Goal: Task Accomplishment & Management: Manage account settings

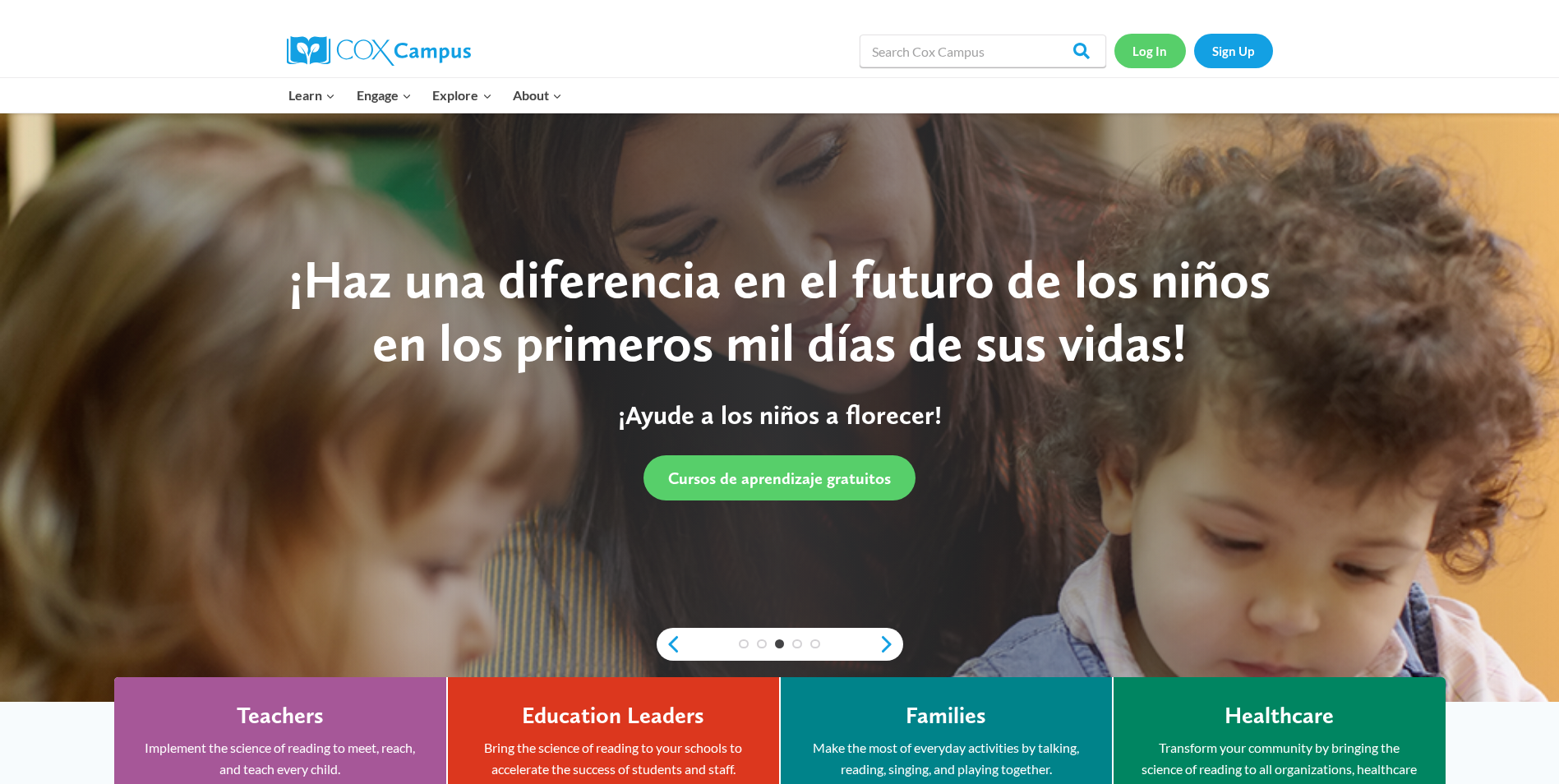
click at [1171, 57] on link "Log In" at bounding box center [1150, 51] width 72 height 34
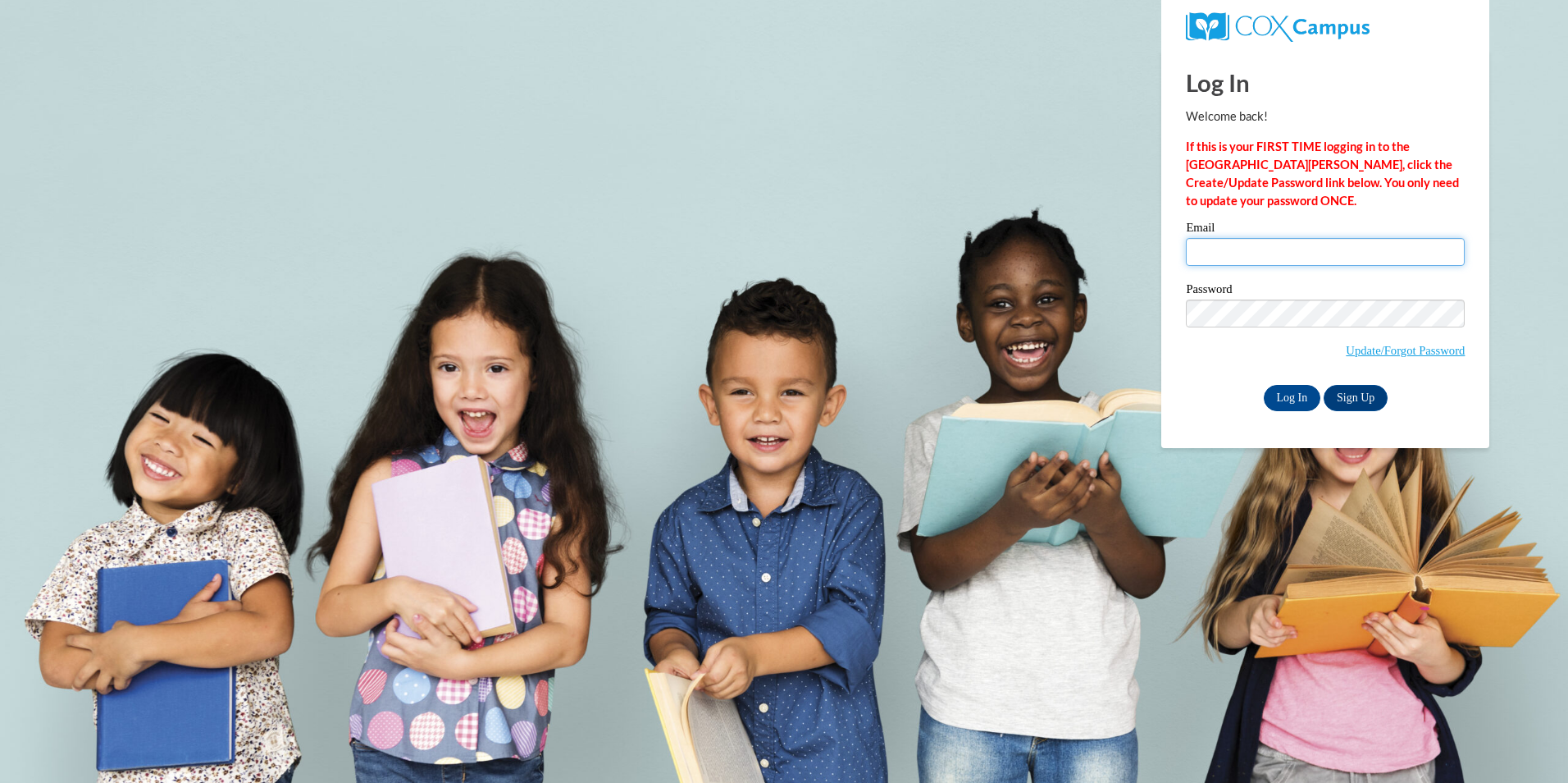
click at [1397, 260] on input "Email" at bounding box center [1324, 252] width 279 height 28
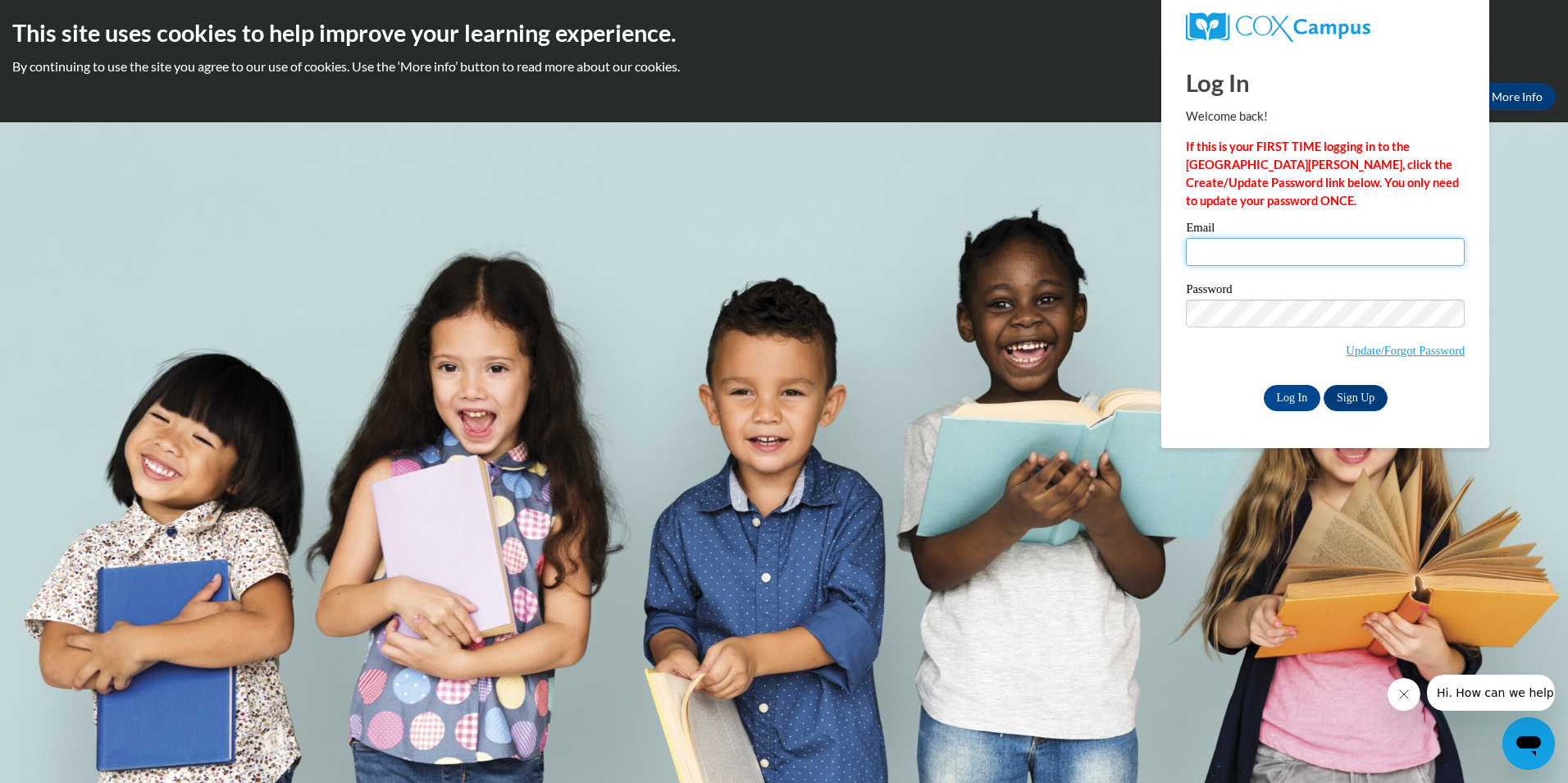
click at [1402, 247] on input "Email" at bounding box center [1324, 252] width 279 height 28
type input "[EMAIL_ADDRESS][DOMAIN_NAME]"
click at [1264, 385] on input "Log In" at bounding box center [1292, 397] width 57 height 27
click at [1279, 391] on input "Log In" at bounding box center [1292, 397] width 57 height 27
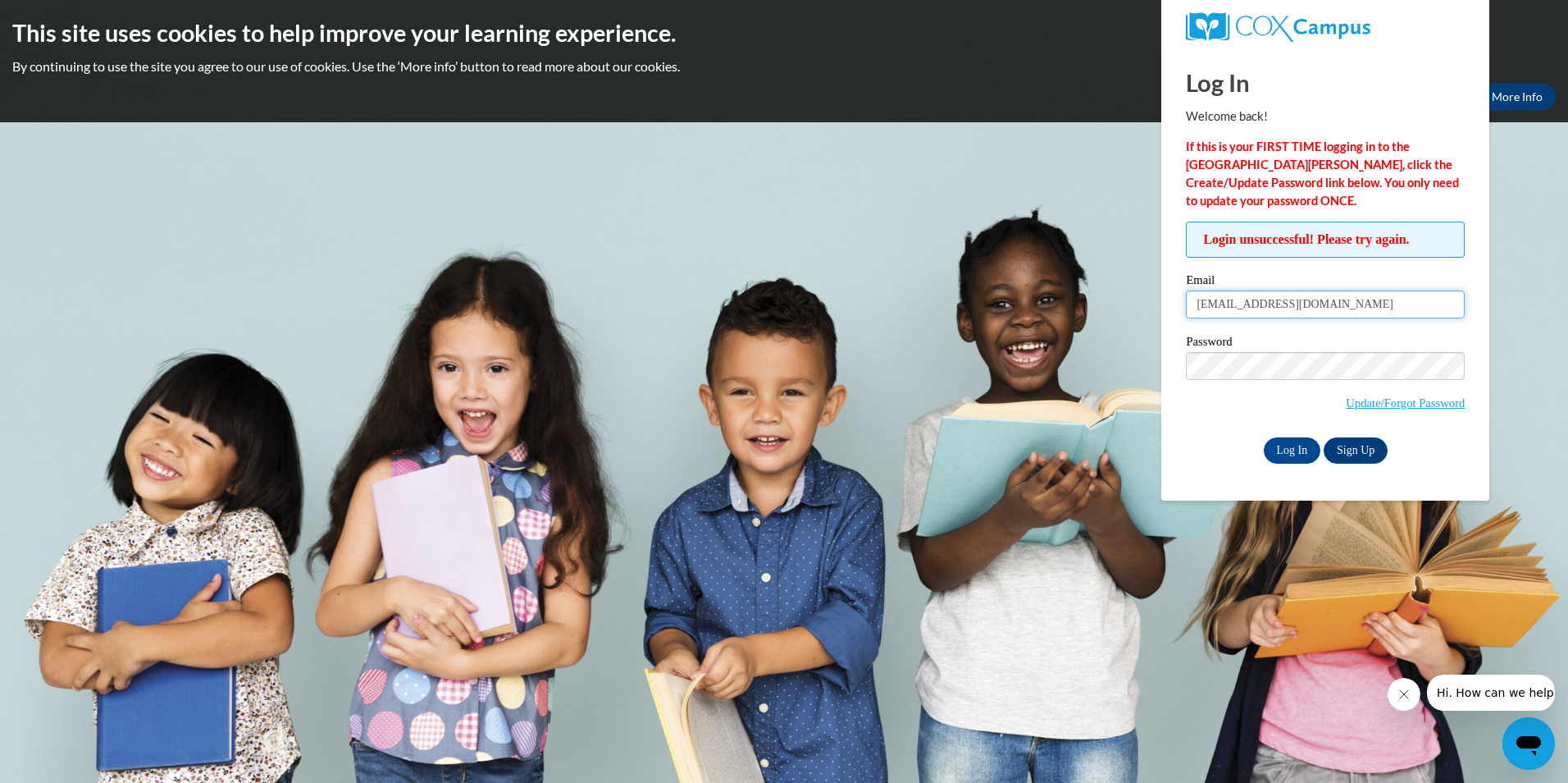
click at [1233, 300] on input "scottrell@hmhosp.org" at bounding box center [1324, 305] width 279 height 28
click at [1238, 308] on input "scottrell@hmhosp.org" at bounding box center [1324, 305] width 279 height 28
click at [1346, 305] on input "scottrell0020@hmhosp.org" at bounding box center [1324, 305] width 279 height 28
type input "s"
type input "Cottrell67"
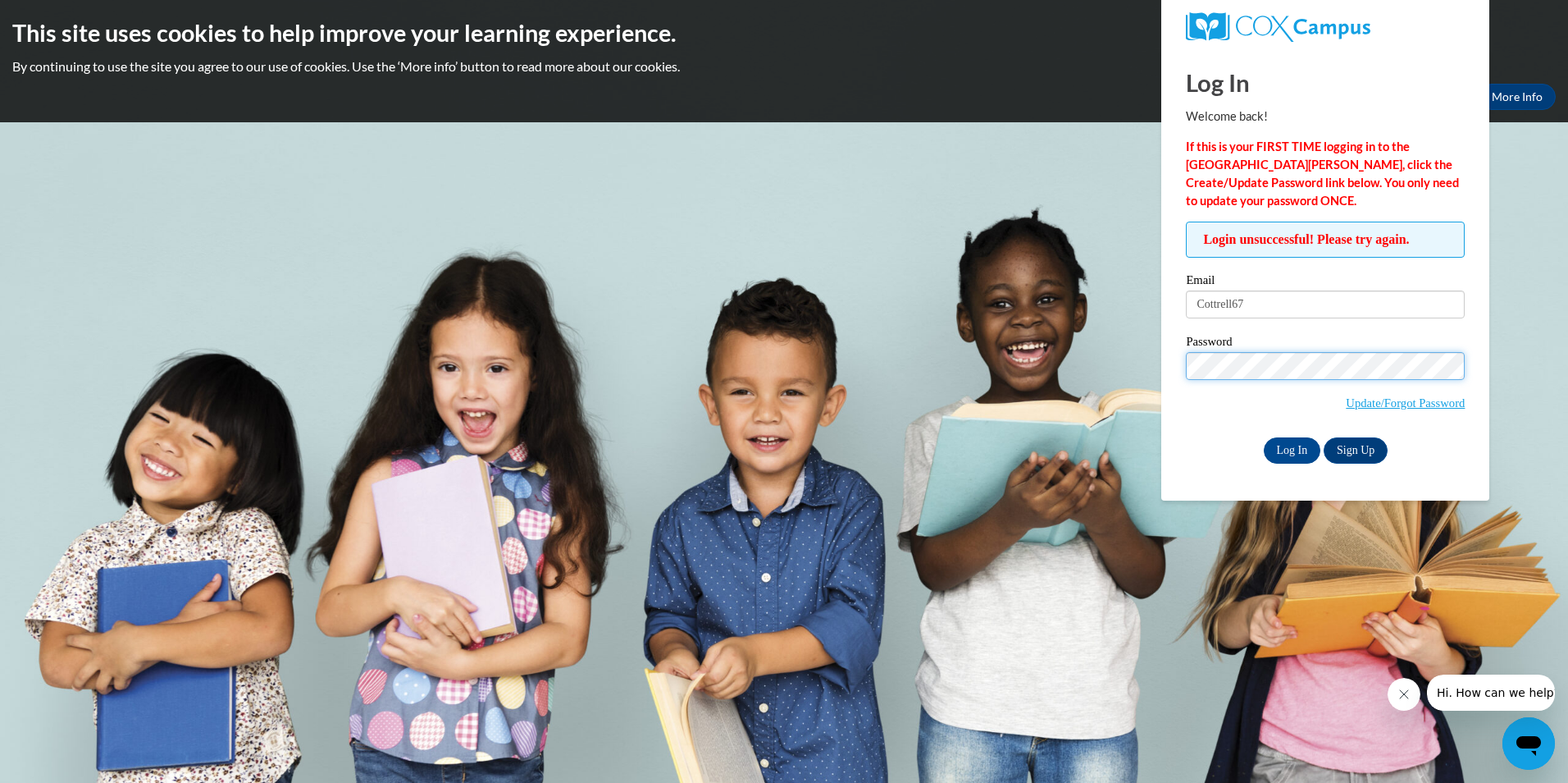
click at [1264, 437] on input "Log In" at bounding box center [1292, 450] width 57 height 27
click at [1293, 450] on input "Log In" at bounding box center [1292, 450] width 57 height 27
click at [1283, 451] on input "Log In" at bounding box center [1292, 450] width 57 height 27
drag, startPoint x: 1284, startPoint y: 293, endPoint x: 990, endPoint y: 329, distance: 296.2
click at [990, 329] on body "This site uses cookies to help improve your learning experience. By continuing …" at bounding box center [784, 391] width 1568 height 783
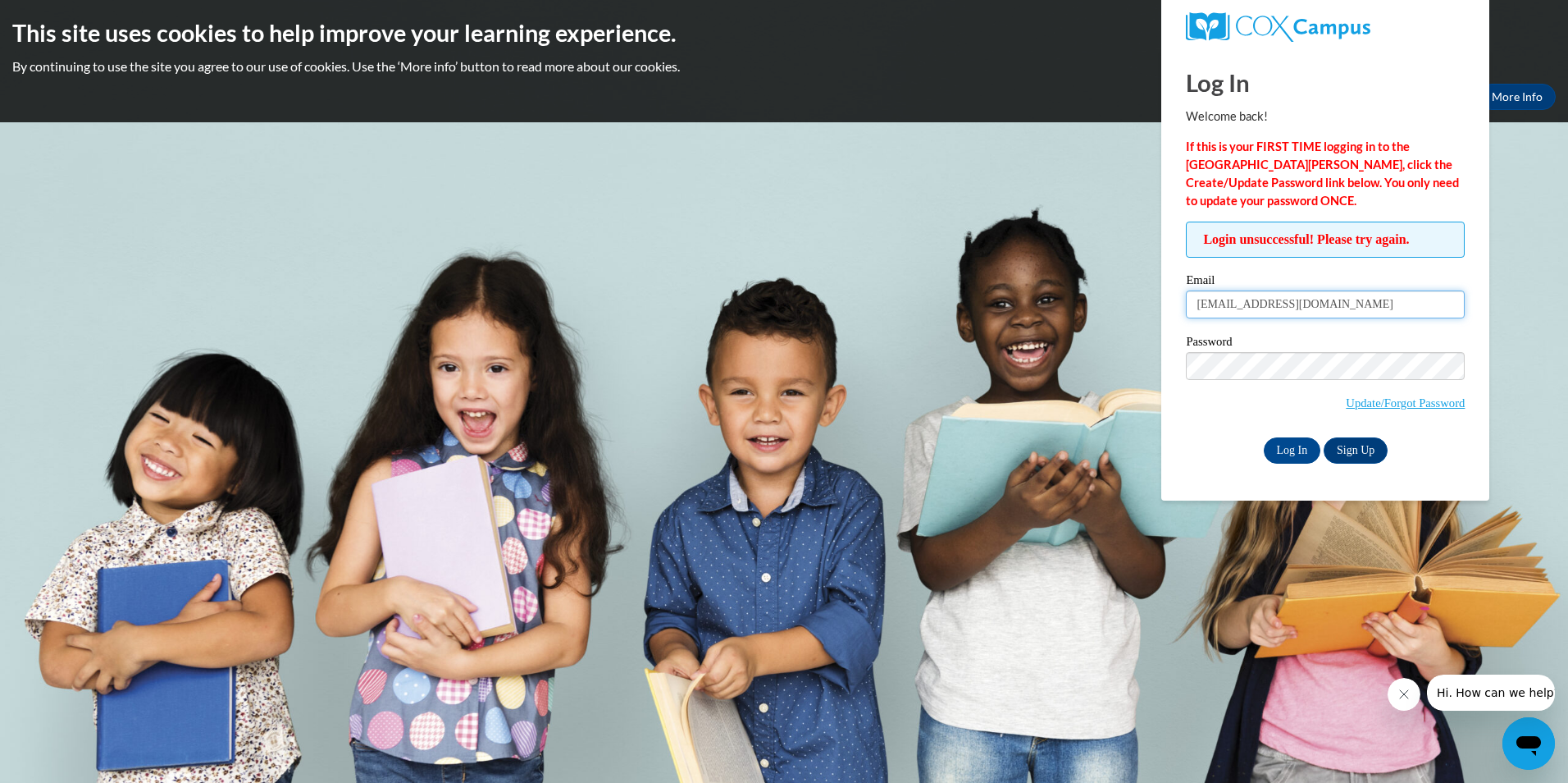
type input "[EMAIL_ADDRESS][DOMAIN_NAME]"
click at [1264, 437] on input "Log In" at bounding box center [1292, 450] width 57 height 27
click at [1302, 458] on input "Log In" at bounding box center [1292, 450] width 57 height 27
click at [1405, 395] on span "Update/Forgot Password" at bounding box center [1404, 403] width 119 height 18
click at [1404, 397] on link "Update/Forgot Password" at bounding box center [1404, 403] width 119 height 13
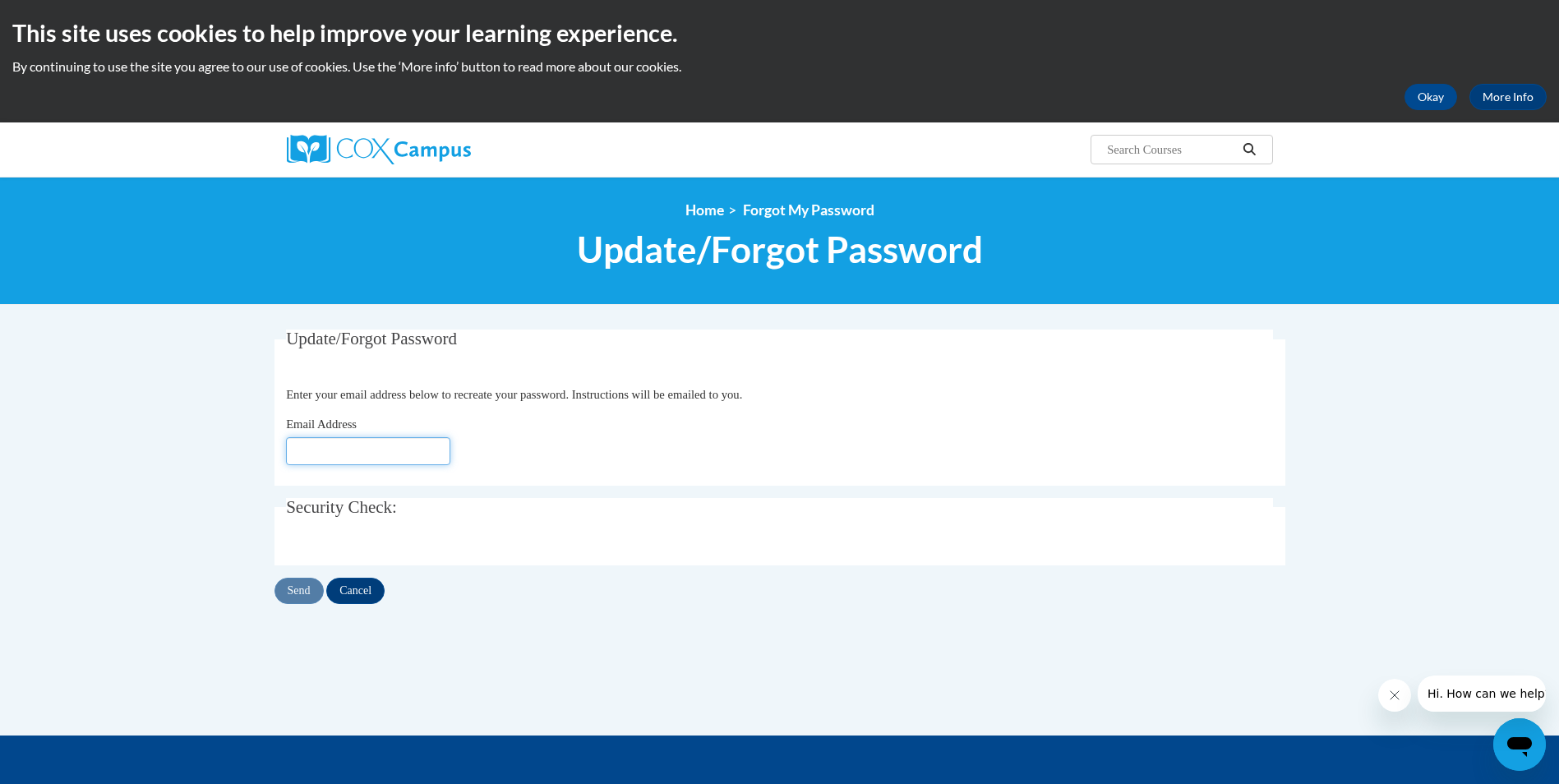
click at [293, 450] on input "Email Address" at bounding box center [368, 451] width 164 height 28
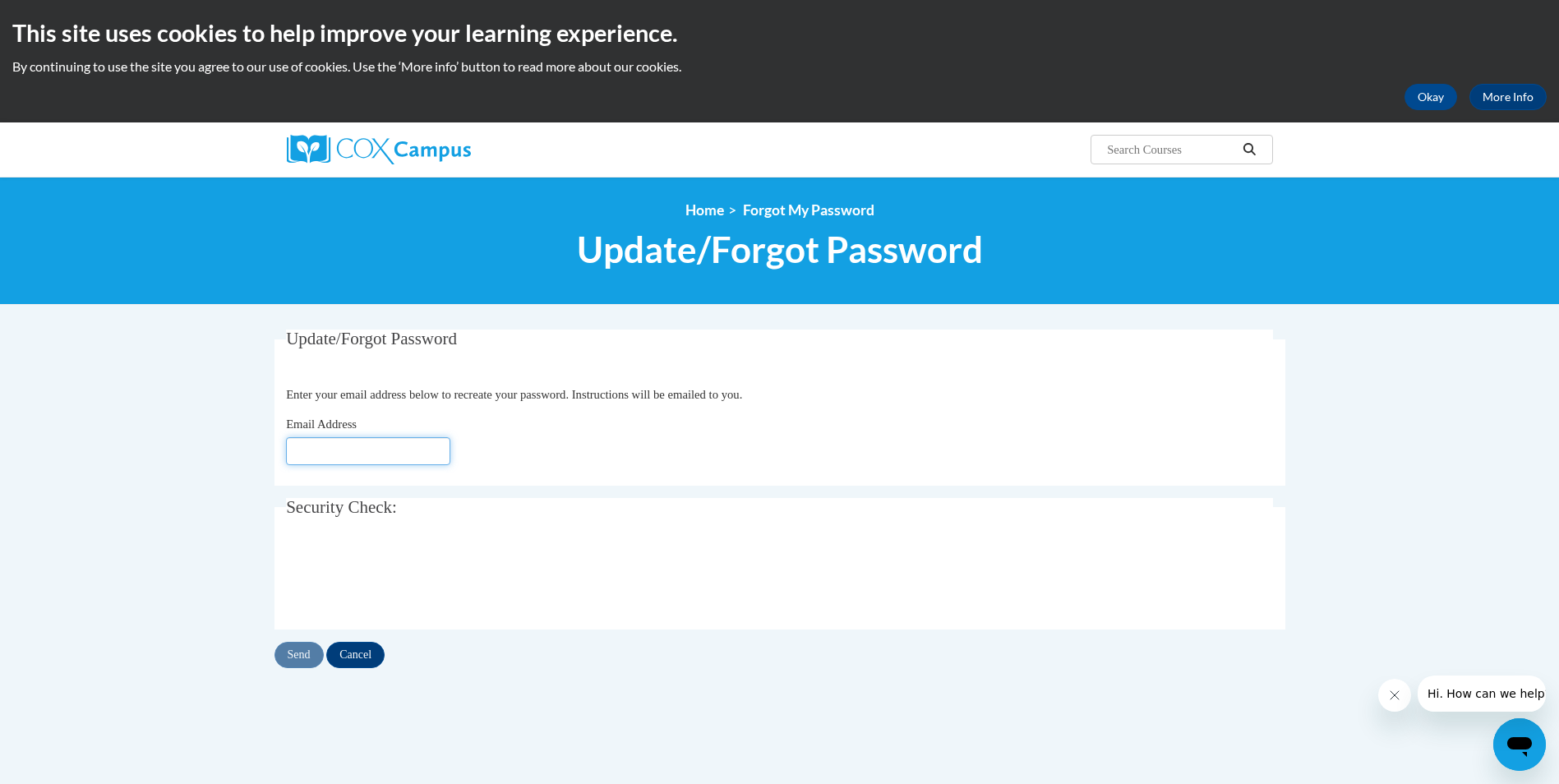
type input "[EMAIL_ADDRESS][DOMAIN_NAME]"
click at [303, 661] on input "Send" at bounding box center [299, 654] width 50 height 27
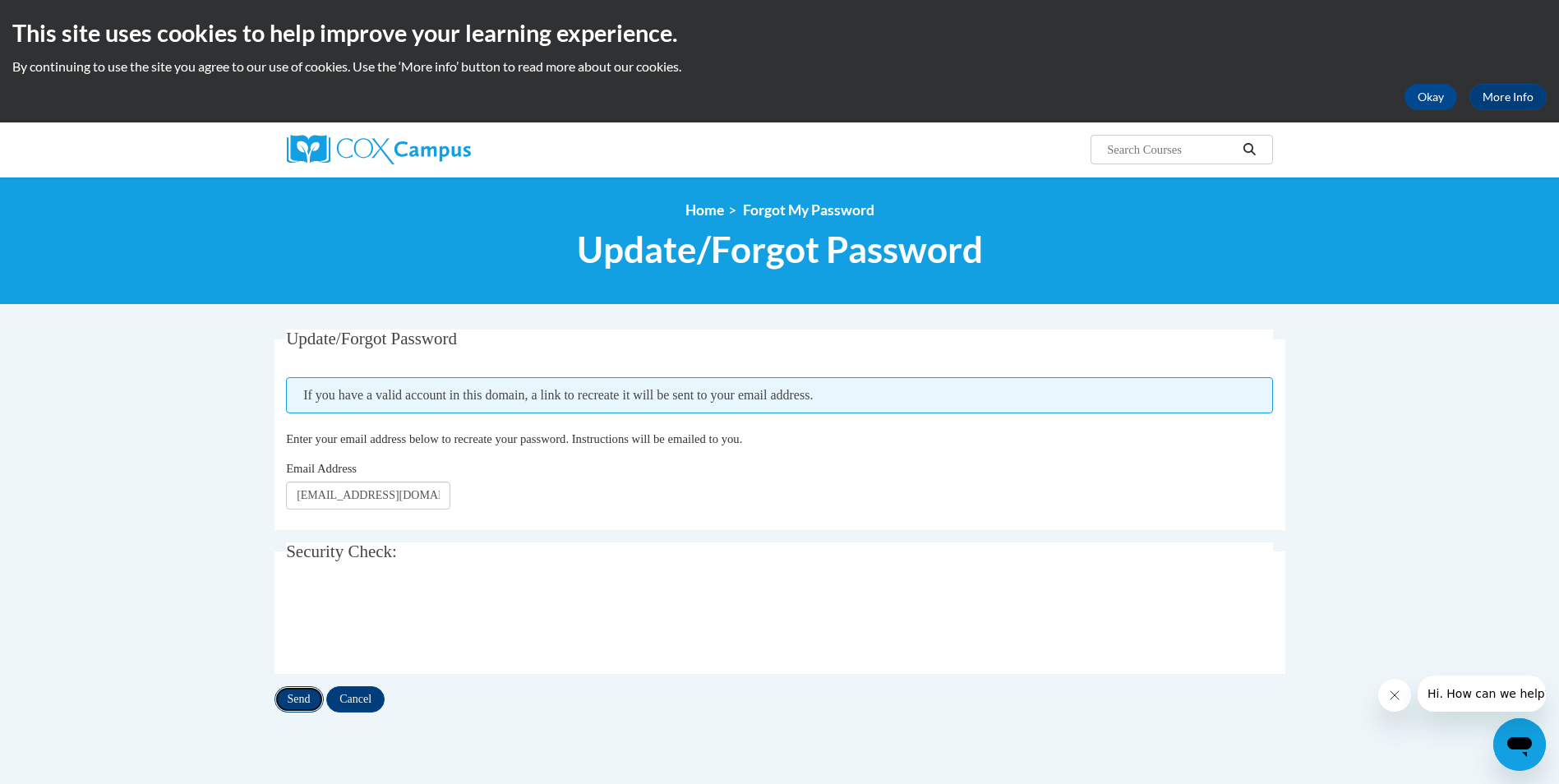
click at [300, 696] on input "Send" at bounding box center [299, 699] width 50 height 27
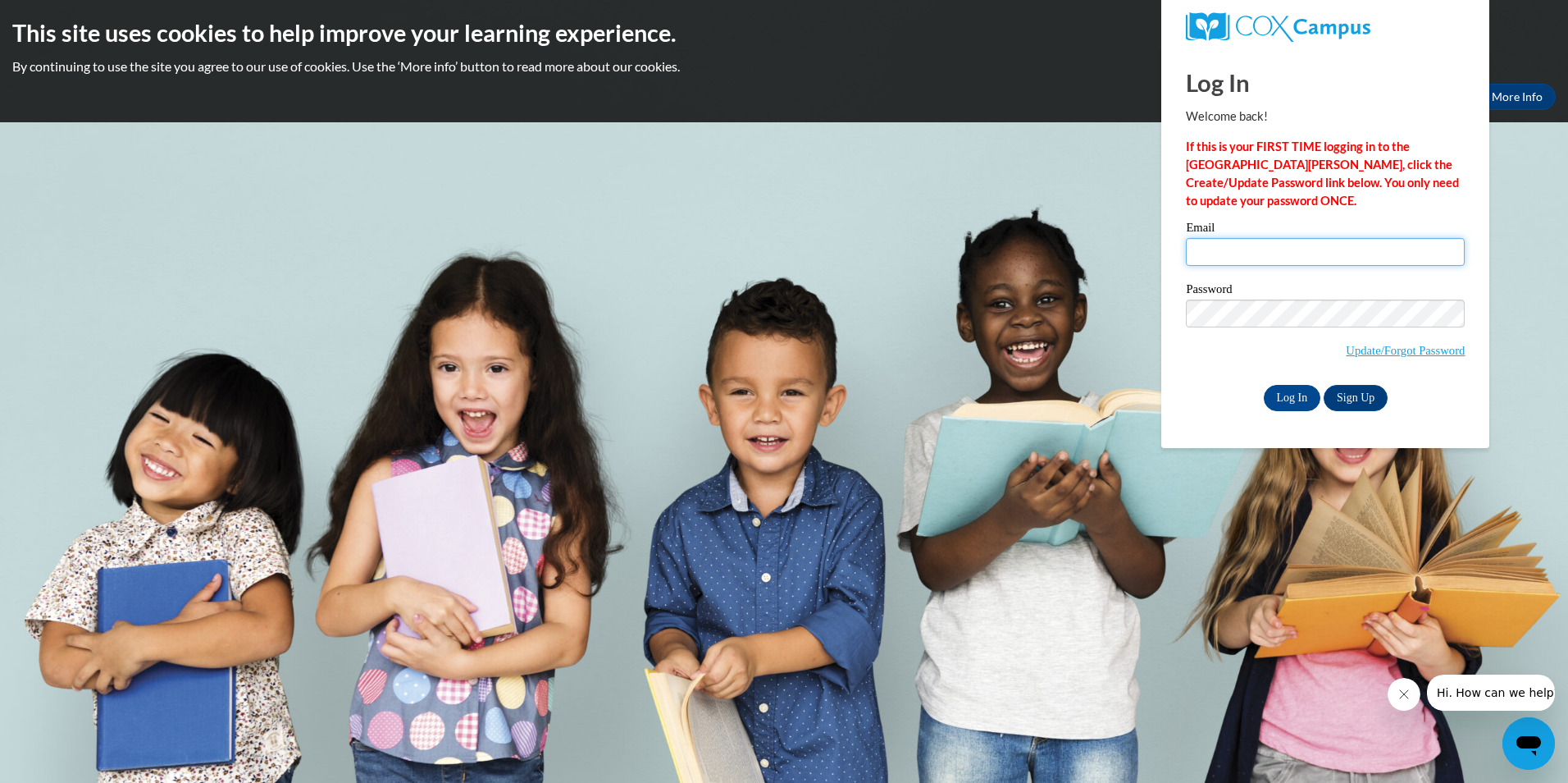
click at [1259, 259] on input "Email" at bounding box center [1324, 252] width 279 height 28
type input "[EMAIL_ADDRESS][DOMAIN_NAME]"
click at [1264, 385] on input "Log In" at bounding box center [1292, 397] width 57 height 27
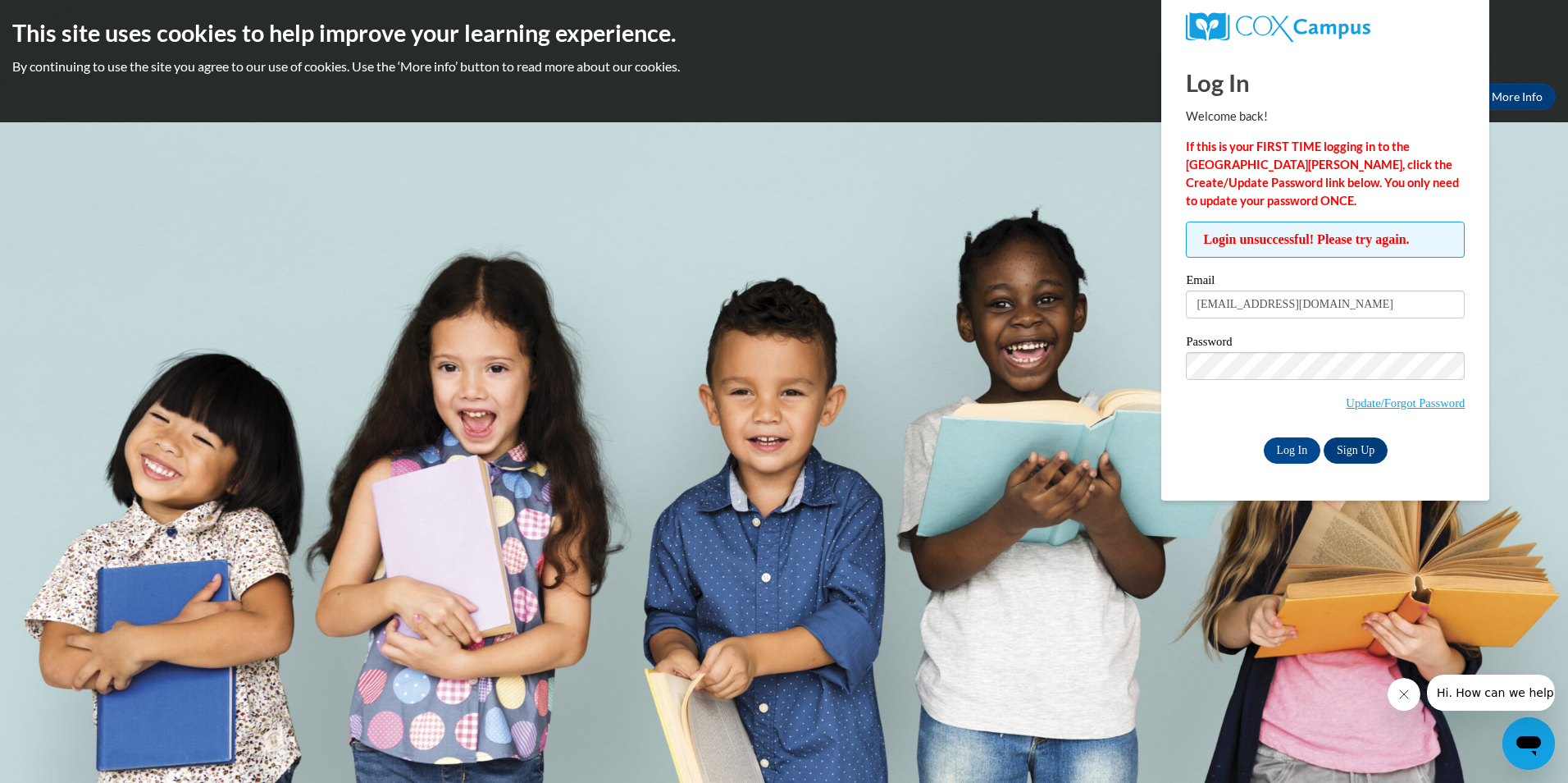
click at [1256, 383] on span "Update/Forgot Password" at bounding box center [1324, 386] width 279 height 68
click at [1292, 447] on input "Log In" at bounding box center [1292, 450] width 57 height 27
click at [586, 253] on body "This site uses cookies to help improve your learning experience. By continuing …" at bounding box center [784, 391] width 1568 height 783
click at [1412, 571] on body "This site uses cookies to help improve your learning experience. By continuing …" at bounding box center [784, 391] width 1568 height 783
click at [1400, 697] on icon "Close message from company" at bounding box center [1403, 694] width 13 height 13
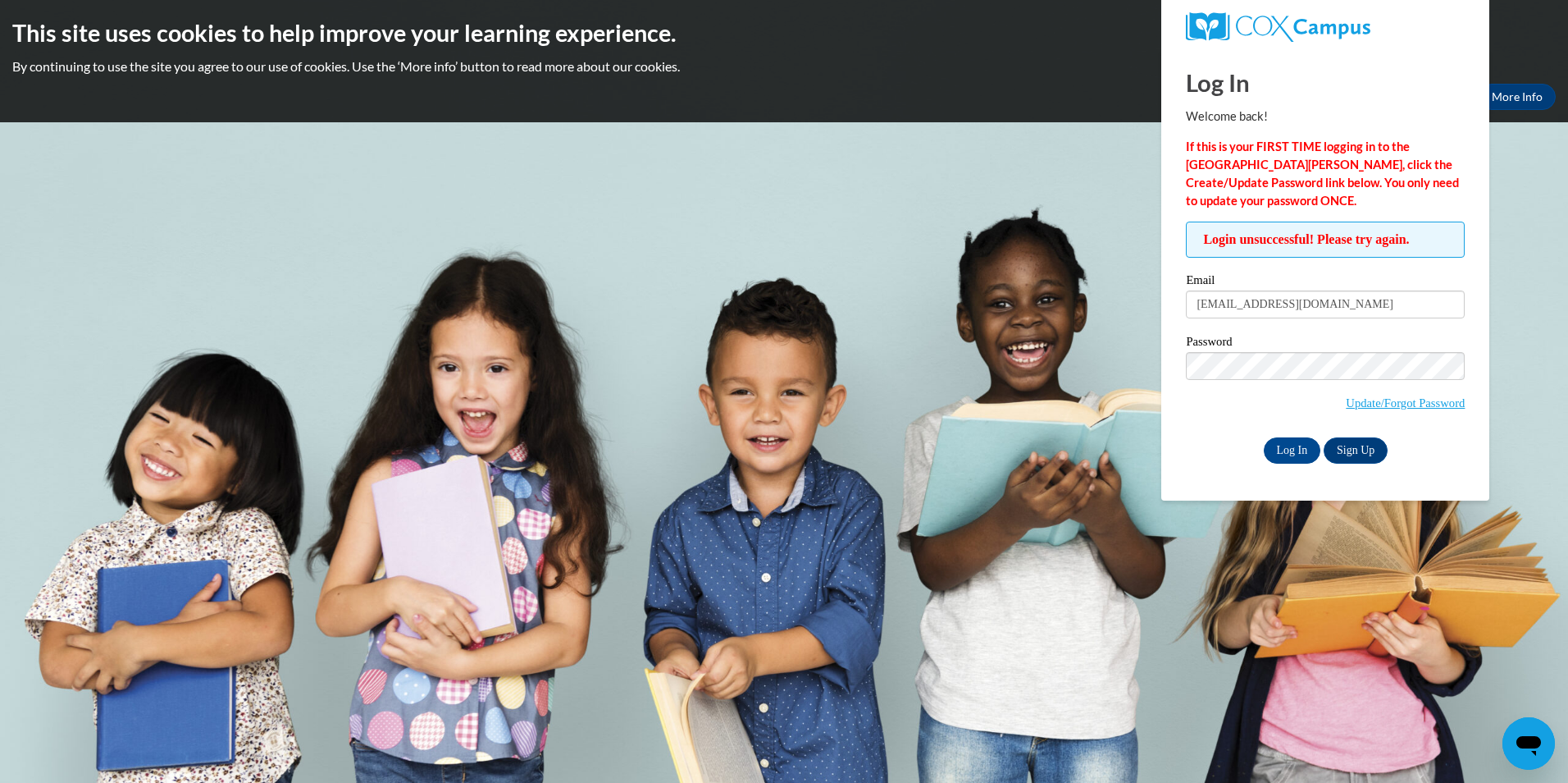
click at [1059, 455] on body "This site uses cookies to help improve your learning experience. By continuing …" at bounding box center [784, 391] width 1568 height 783
click at [428, 128] on body "This site uses cookies to help improve your learning experience. By continuing …" at bounding box center [784, 391] width 1568 height 783
drag, startPoint x: 1310, startPoint y: 306, endPoint x: 1192, endPoint y: 337, distance: 122.0
click at [1192, 337] on div "Email scottrell@hmhosp.org Password Update/Forgot Password Log In Sign Up OR" at bounding box center [1324, 368] width 279 height 189
type input "[EMAIL_ADDRESS][DOMAIN_NAME]"
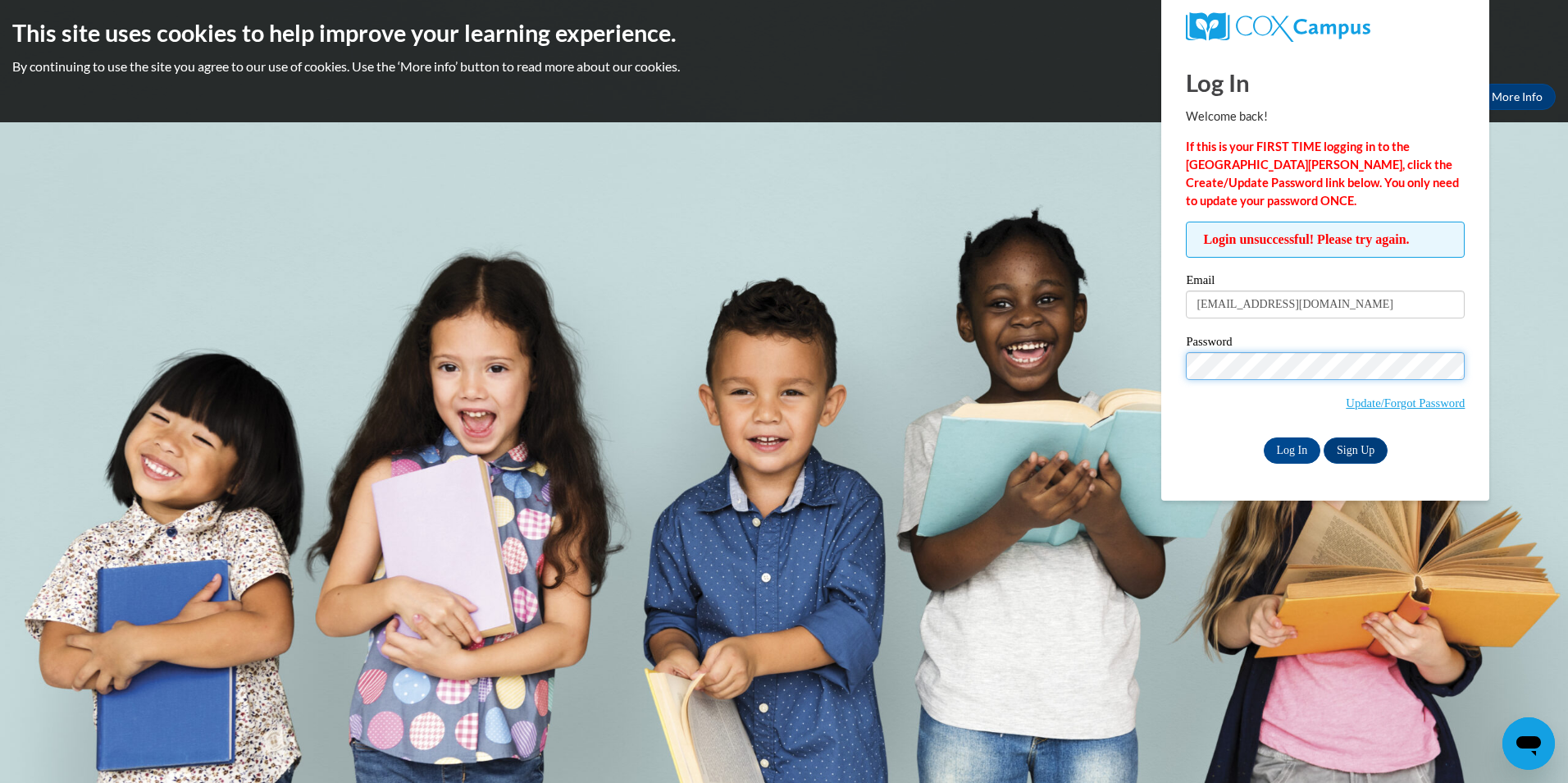
click at [1264, 437] on input "Log In" at bounding box center [1292, 450] width 57 height 27
drag, startPoint x: 1349, startPoint y: 314, endPoint x: 688, endPoint y: 338, distance: 661.4
click at [689, 338] on body "This site uses cookies to help improve your learning experience. By continuing …" at bounding box center [784, 391] width 1568 height 783
click at [1449, 405] on link "Update/Forgot Password" at bounding box center [1404, 403] width 119 height 13
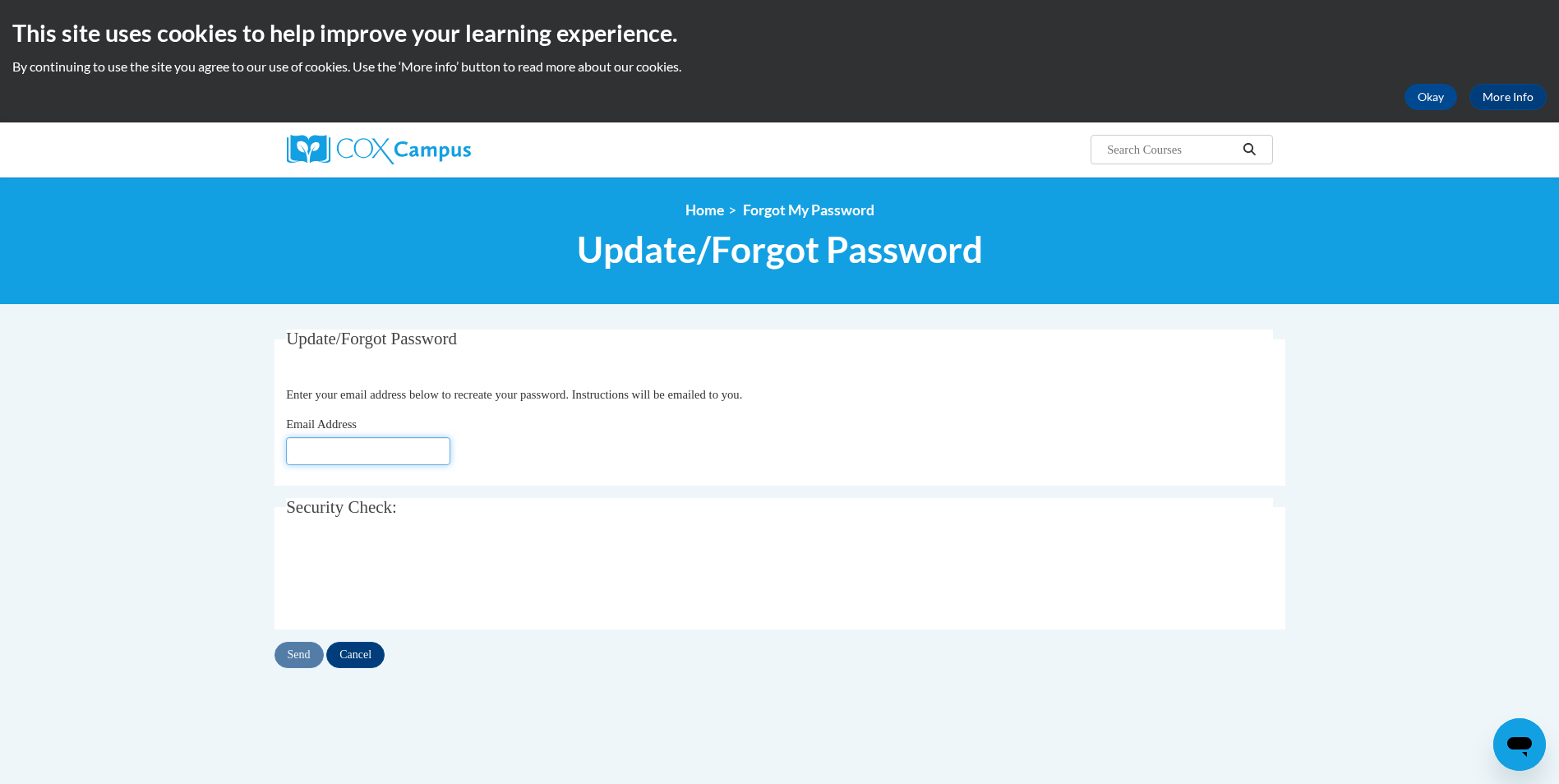
click at [436, 459] on input "Email Address" at bounding box center [368, 451] width 164 height 28
type input "[EMAIL_ADDRESS][DOMAIN_NAME]"
click at [311, 655] on input "Send" at bounding box center [299, 654] width 50 height 27
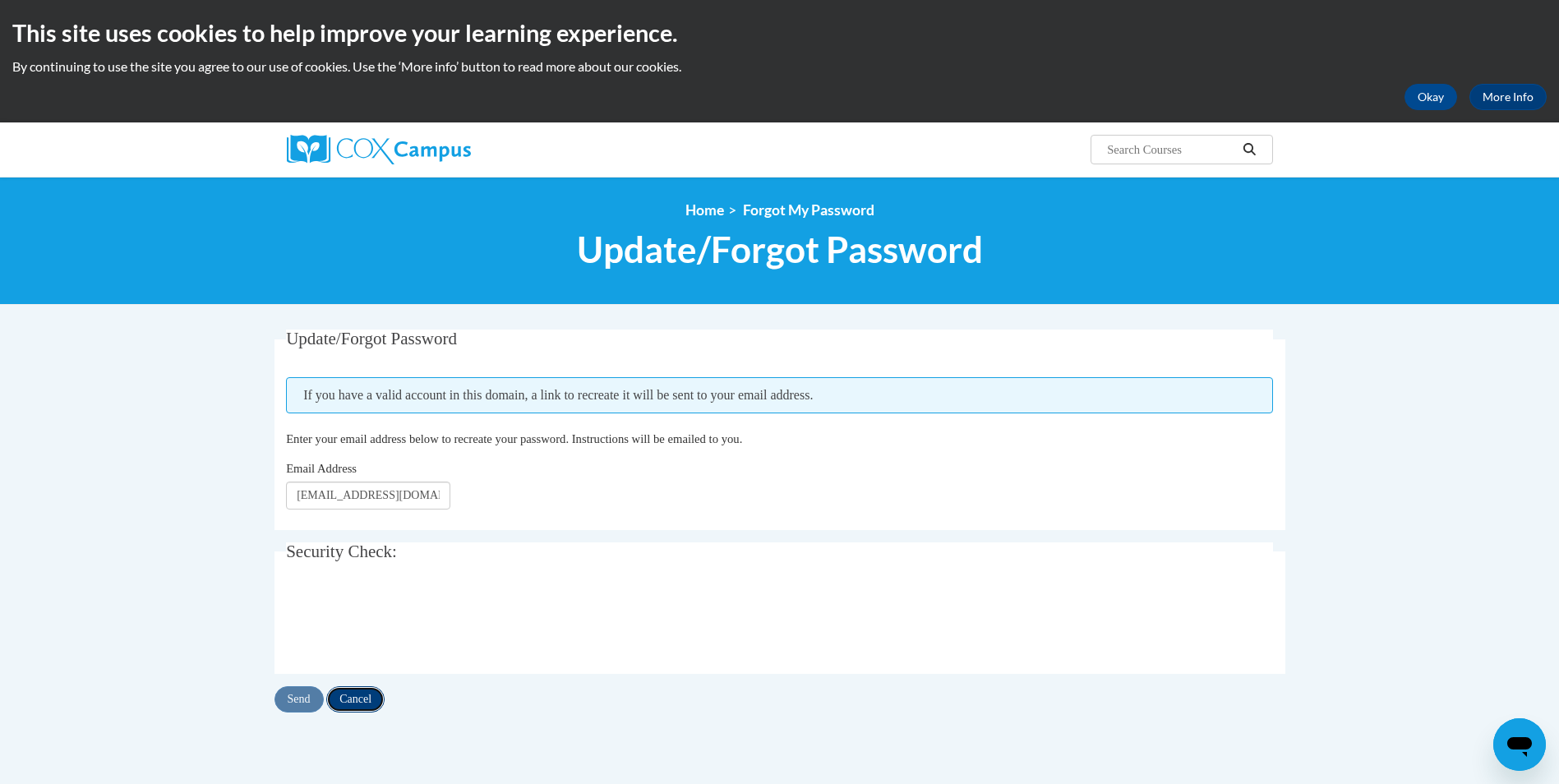
click at [361, 704] on input "Cancel" at bounding box center [355, 699] width 58 height 27
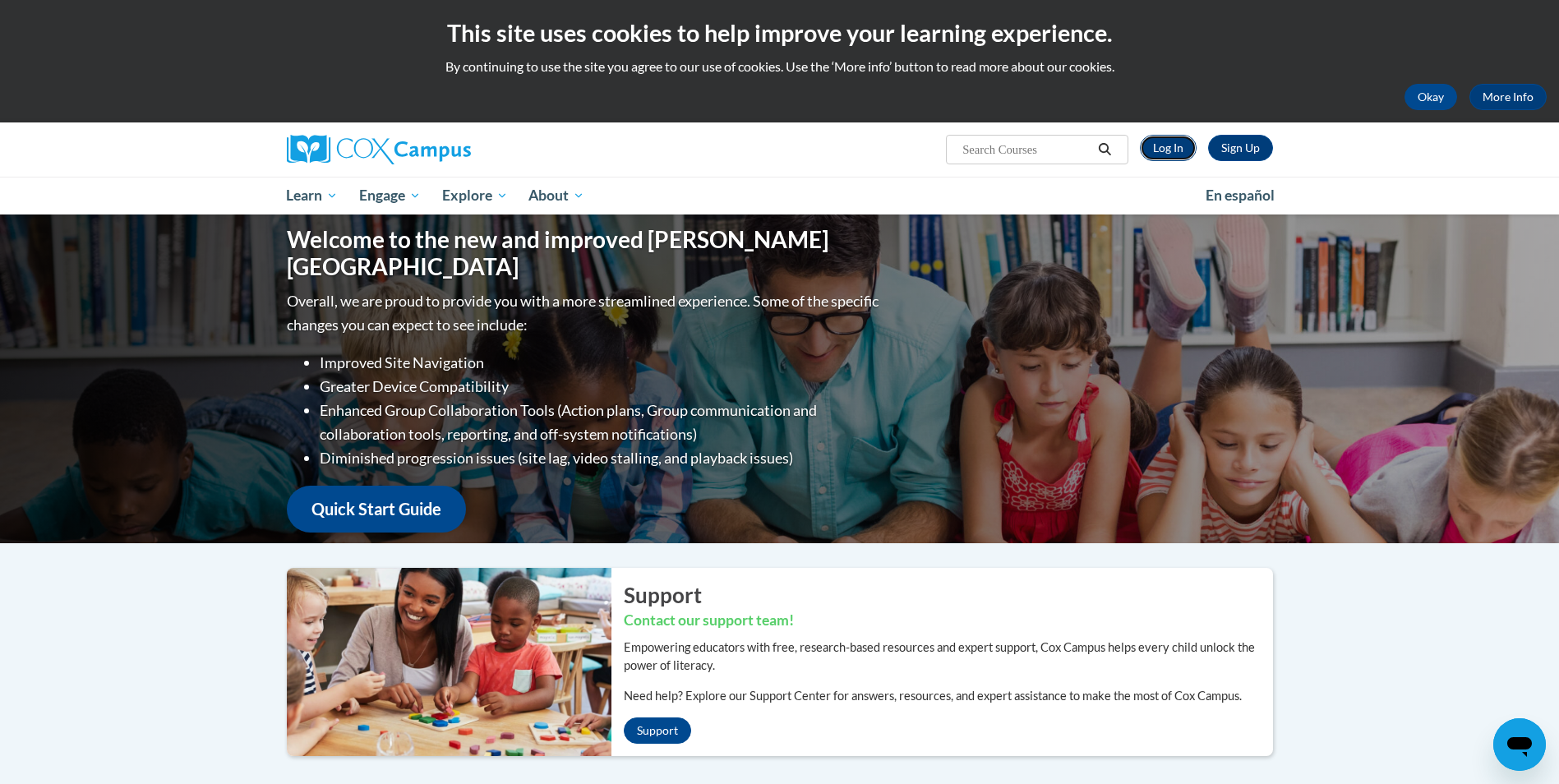
click at [1172, 146] on link "Log In" at bounding box center [1168, 147] width 57 height 27
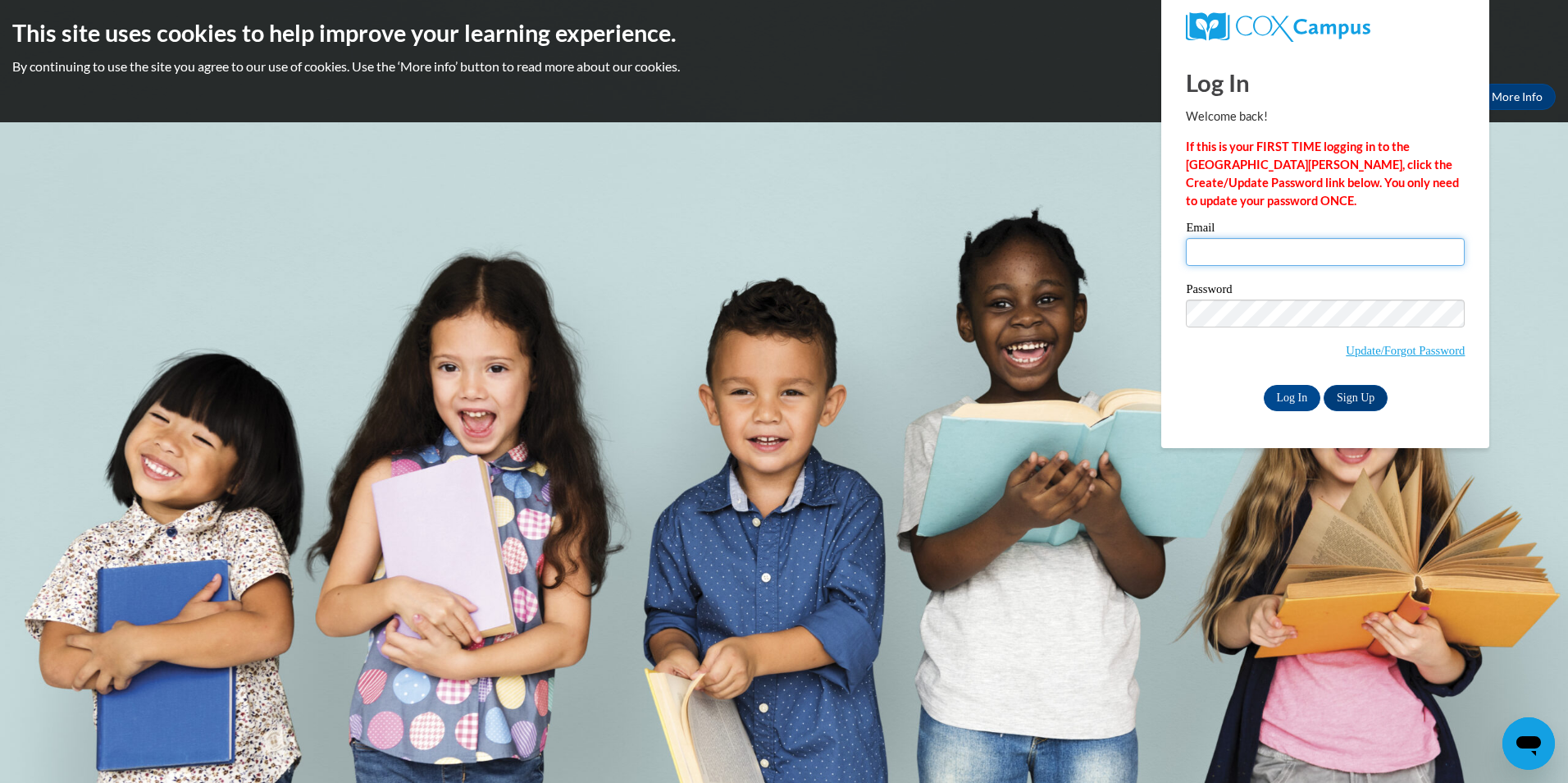
click at [1215, 243] on input "Email" at bounding box center [1324, 252] width 279 height 28
type input "[EMAIL_ADDRESS][DOMAIN_NAME]"
click at [1264, 385] on input "Log In" at bounding box center [1292, 397] width 57 height 27
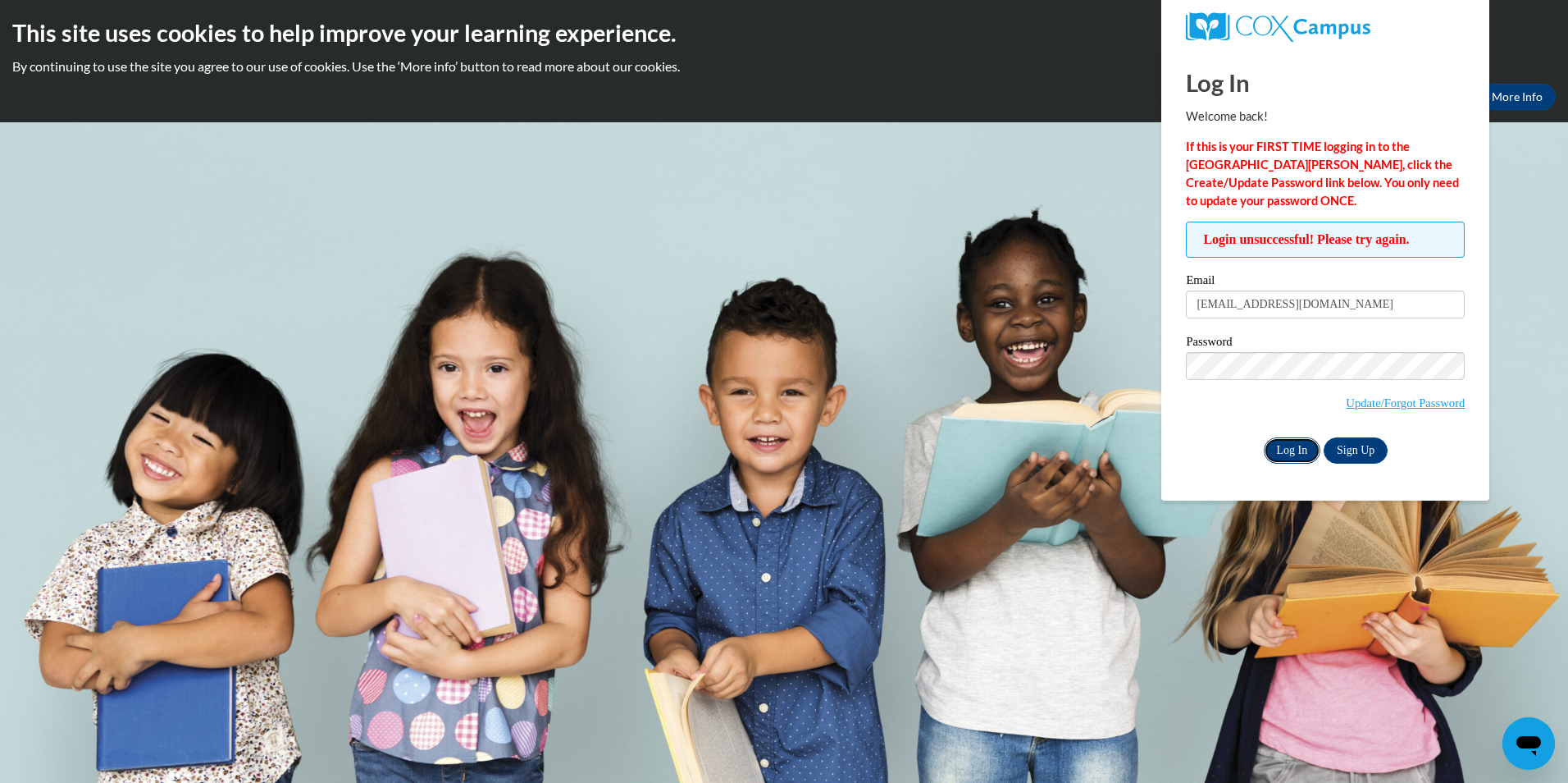
click at [1276, 453] on input "Log In" at bounding box center [1292, 450] width 57 height 27
click at [1419, 310] on input "scottrell0020@hmhosp.org" at bounding box center [1324, 305] width 279 height 28
drag, startPoint x: 1383, startPoint y: 314, endPoint x: 921, endPoint y: 316, distance: 462.0
click at [921, 316] on body "This site uses cookies to help improve your learning experience. By continuing …" at bounding box center [784, 391] width 1568 height 783
click at [1411, 300] on input "Email" at bounding box center [1324, 305] width 279 height 28
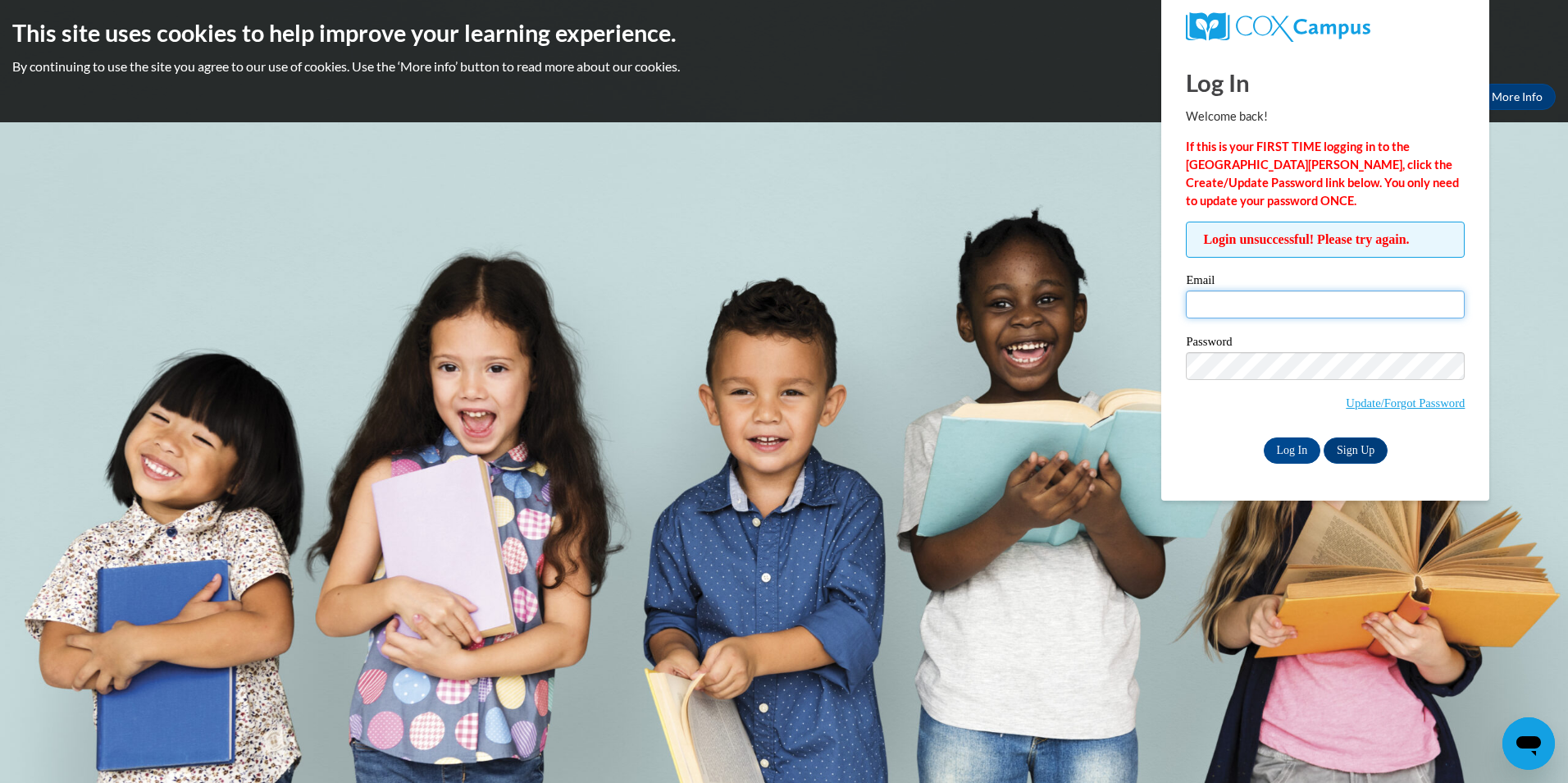
click at [1310, 294] on input "Email" at bounding box center [1324, 305] width 279 height 28
click at [1308, 308] on input "Email" at bounding box center [1324, 305] width 279 height 28
type input "[EMAIL_ADDRESS][DOMAIN_NAME]"
click at [1264, 437] on input "Log In" at bounding box center [1292, 450] width 57 height 27
click at [1307, 438] on input "Log In" at bounding box center [1292, 450] width 57 height 27
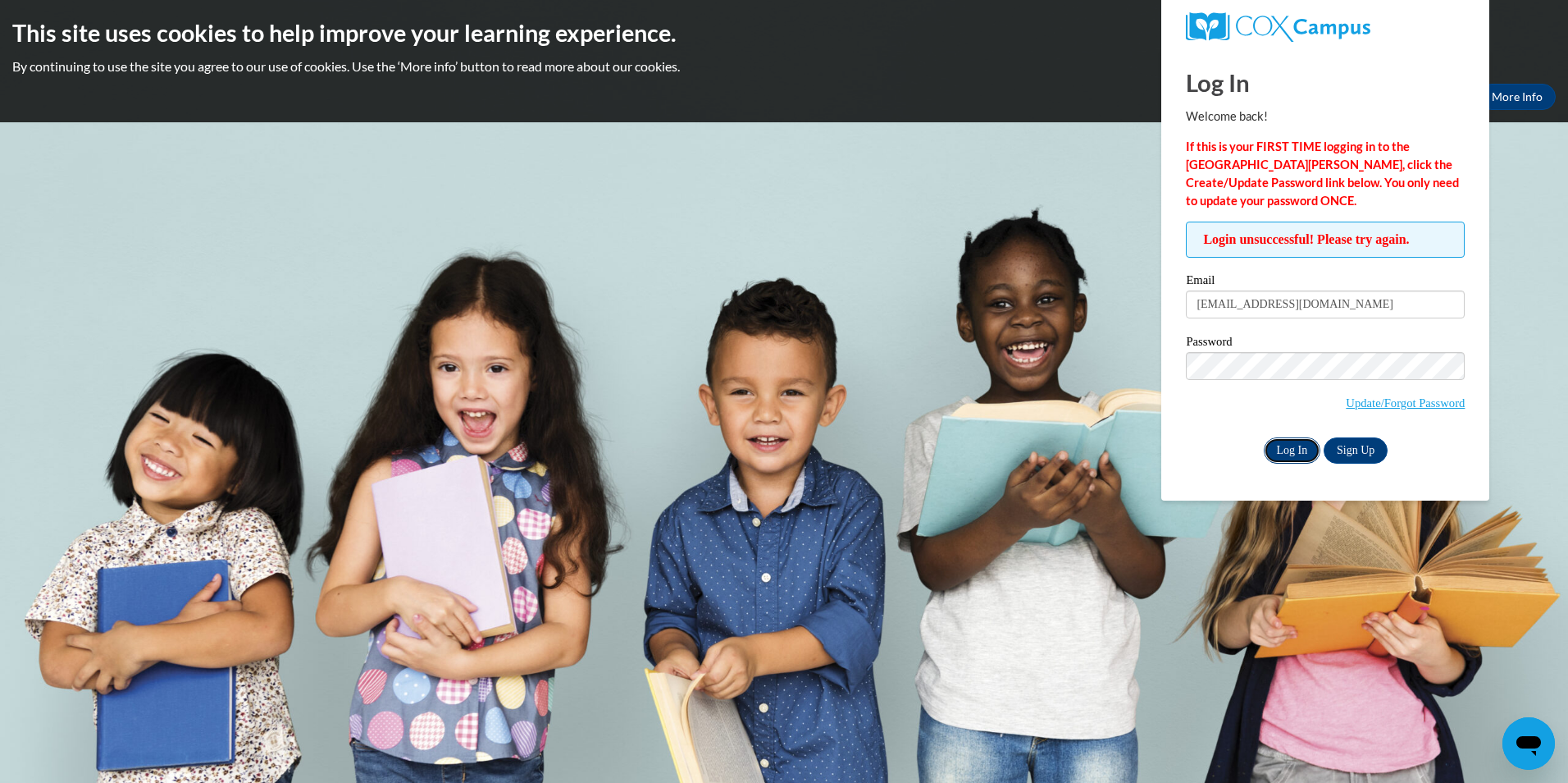
click at [1315, 446] on input "Log In" at bounding box center [1292, 450] width 57 height 27
click at [1443, 350] on label "Password" at bounding box center [1324, 344] width 279 height 17
click at [1400, 378] on span "Update/Forgot Password" at bounding box center [1324, 386] width 279 height 68
click at [1294, 454] on input "Log In" at bounding box center [1292, 450] width 57 height 27
click at [1528, 280] on body "This site uses cookies to help improve your learning experience. By continuing …" at bounding box center [784, 391] width 1568 height 783
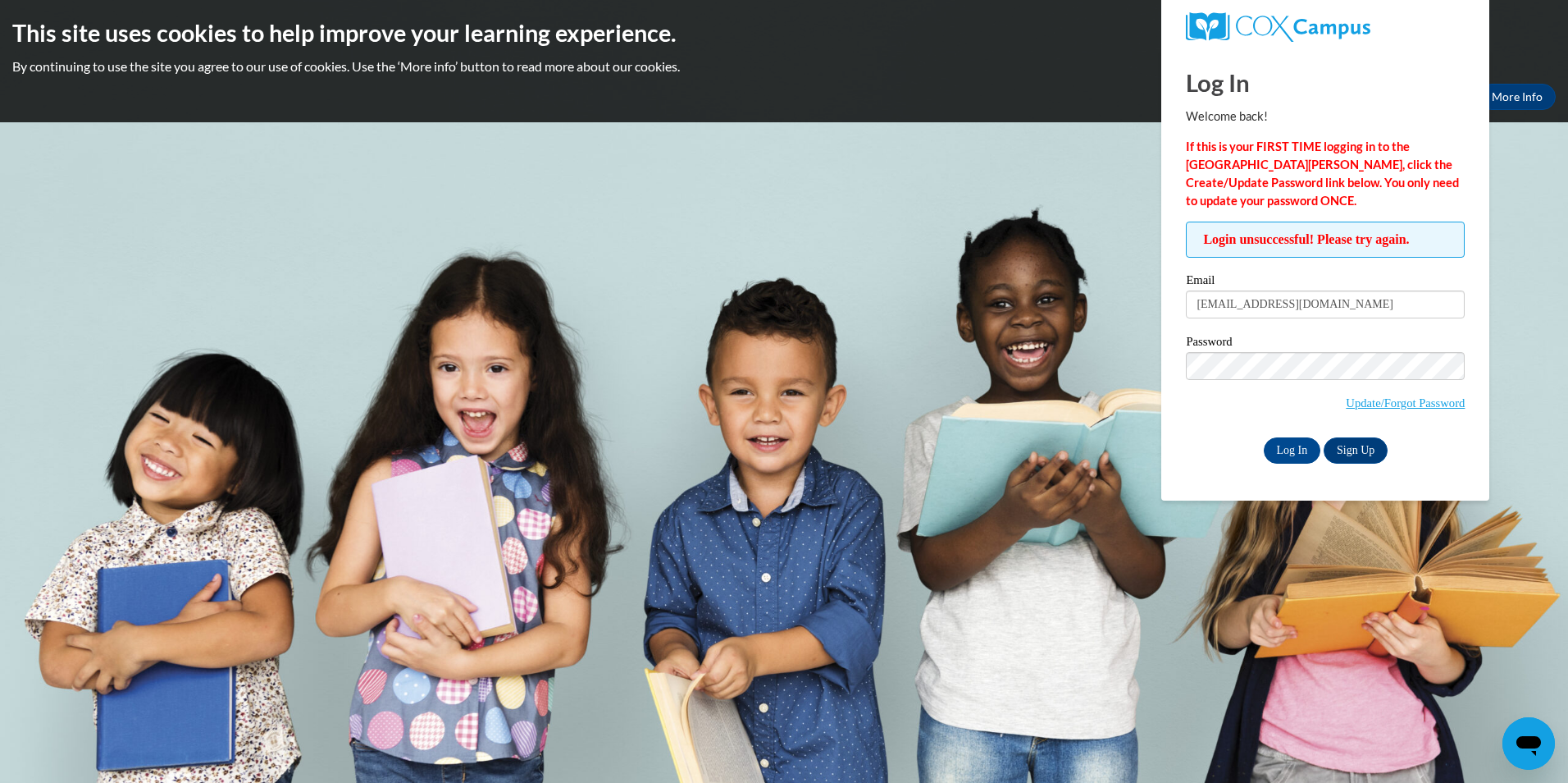
click at [1485, 50] on div at bounding box center [1325, 27] width 328 height 54
click at [1384, 401] on link "Update/Forgot Password" at bounding box center [1404, 403] width 119 height 13
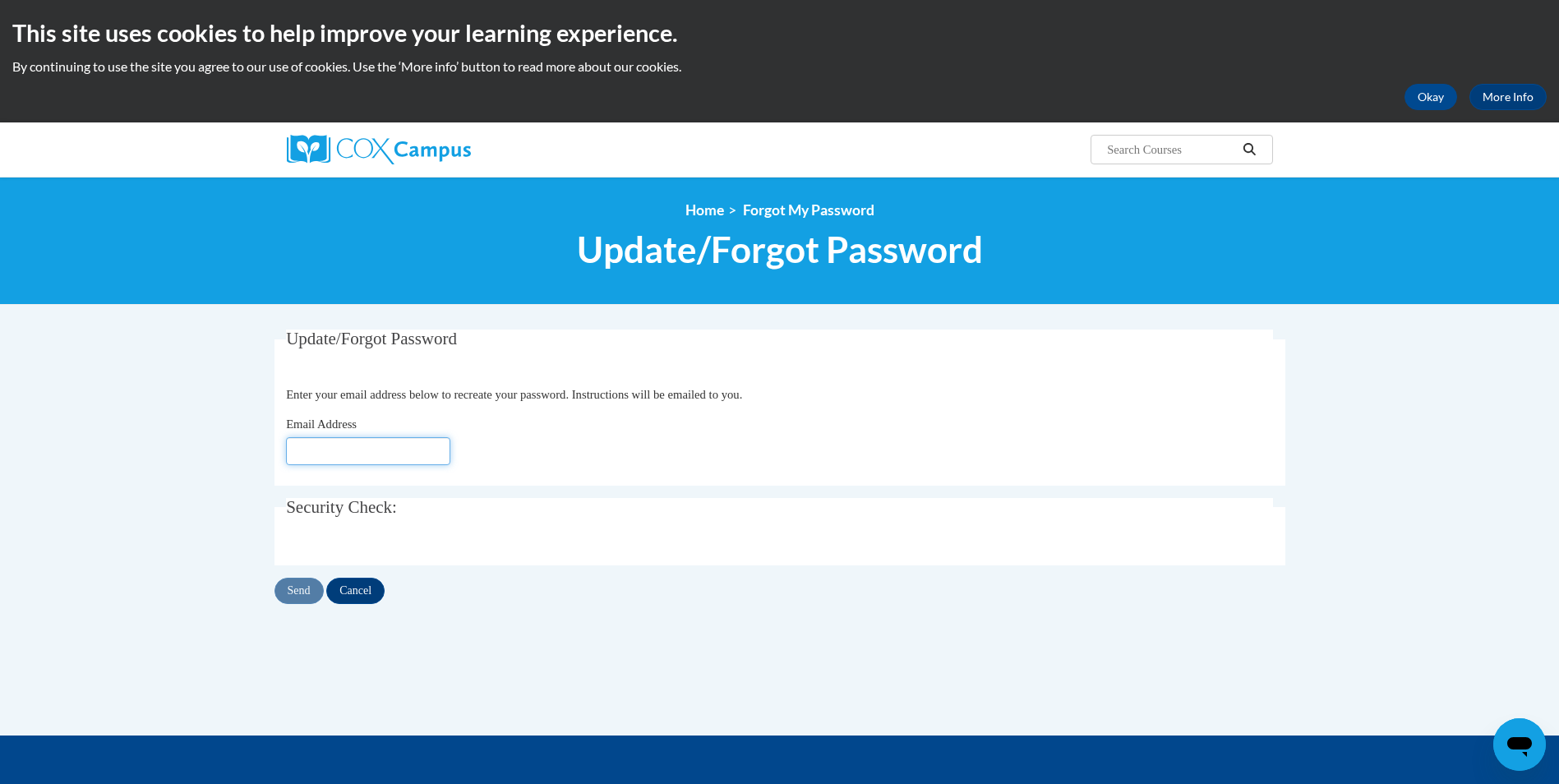
click at [337, 443] on input "Email Address" at bounding box center [368, 451] width 164 height 28
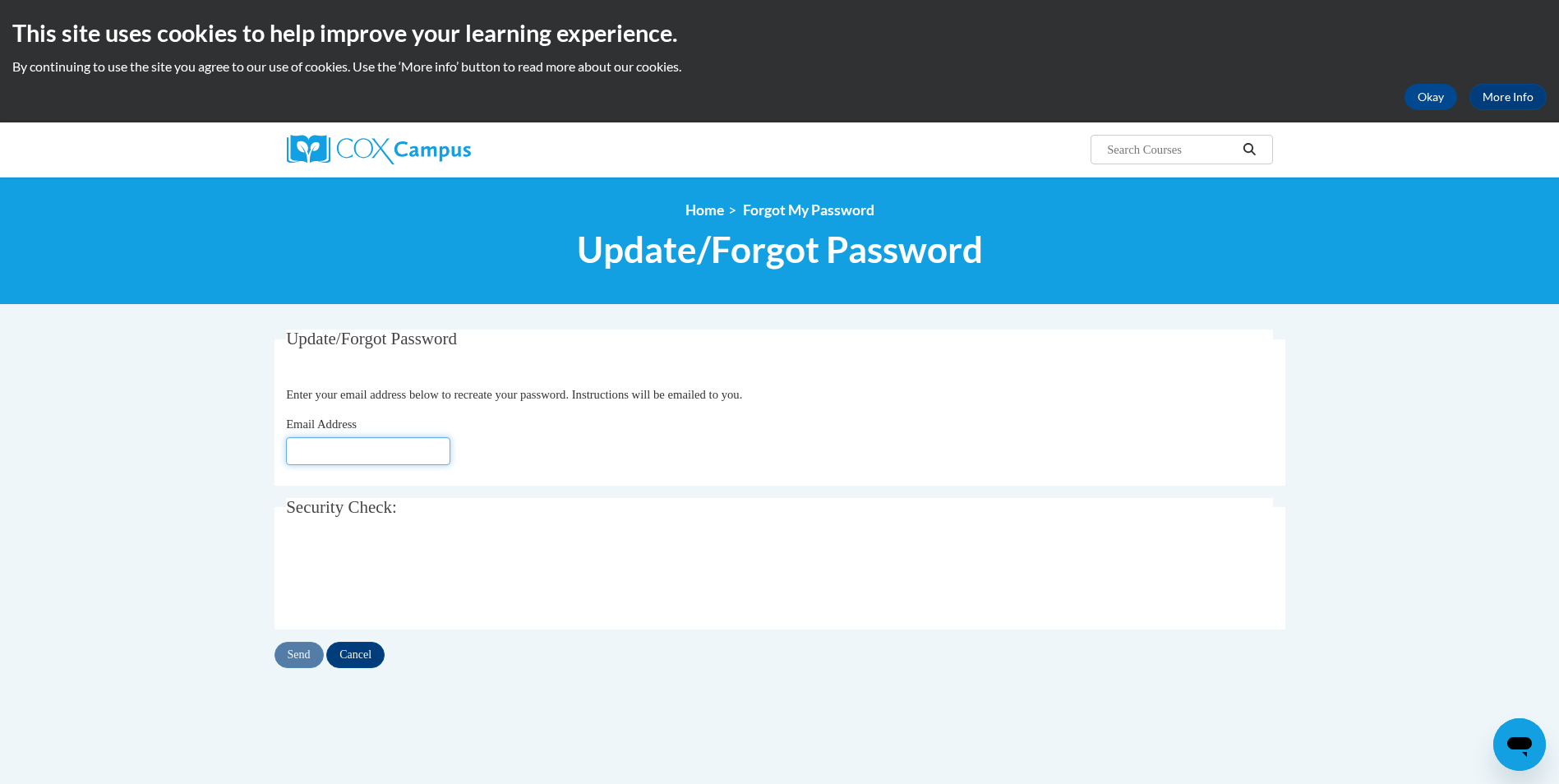
click at [410, 459] on input "Email Address" at bounding box center [368, 451] width 164 height 28
type input "[EMAIL_ADDRESS][DOMAIN_NAME]"
click at [297, 657] on input "Send" at bounding box center [299, 654] width 50 height 27
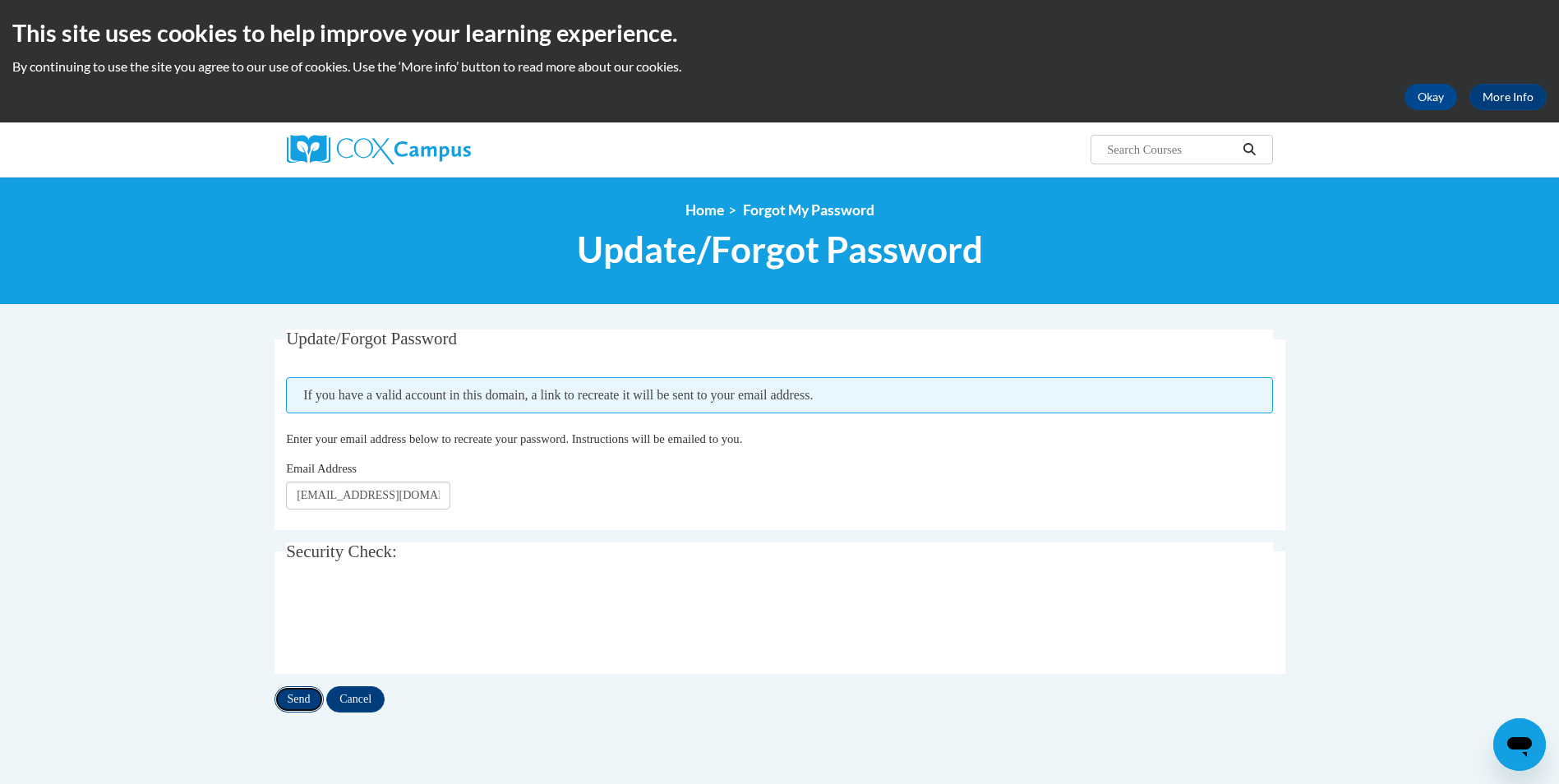
click at [308, 701] on input "Send" at bounding box center [299, 699] width 50 height 27
drag, startPoint x: 409, startPoint y: 495, endPoint x: 299, endPoint y: 499, distance: 110.1
click at [299, 499] on input "[EMAIL_ADDRESS][DOMAIN_NAME]" at bounding box center [368, 496] width 164 height 28
click at [301, 700] on input "Send" at bounding box center [299, 699] width 50 height 27
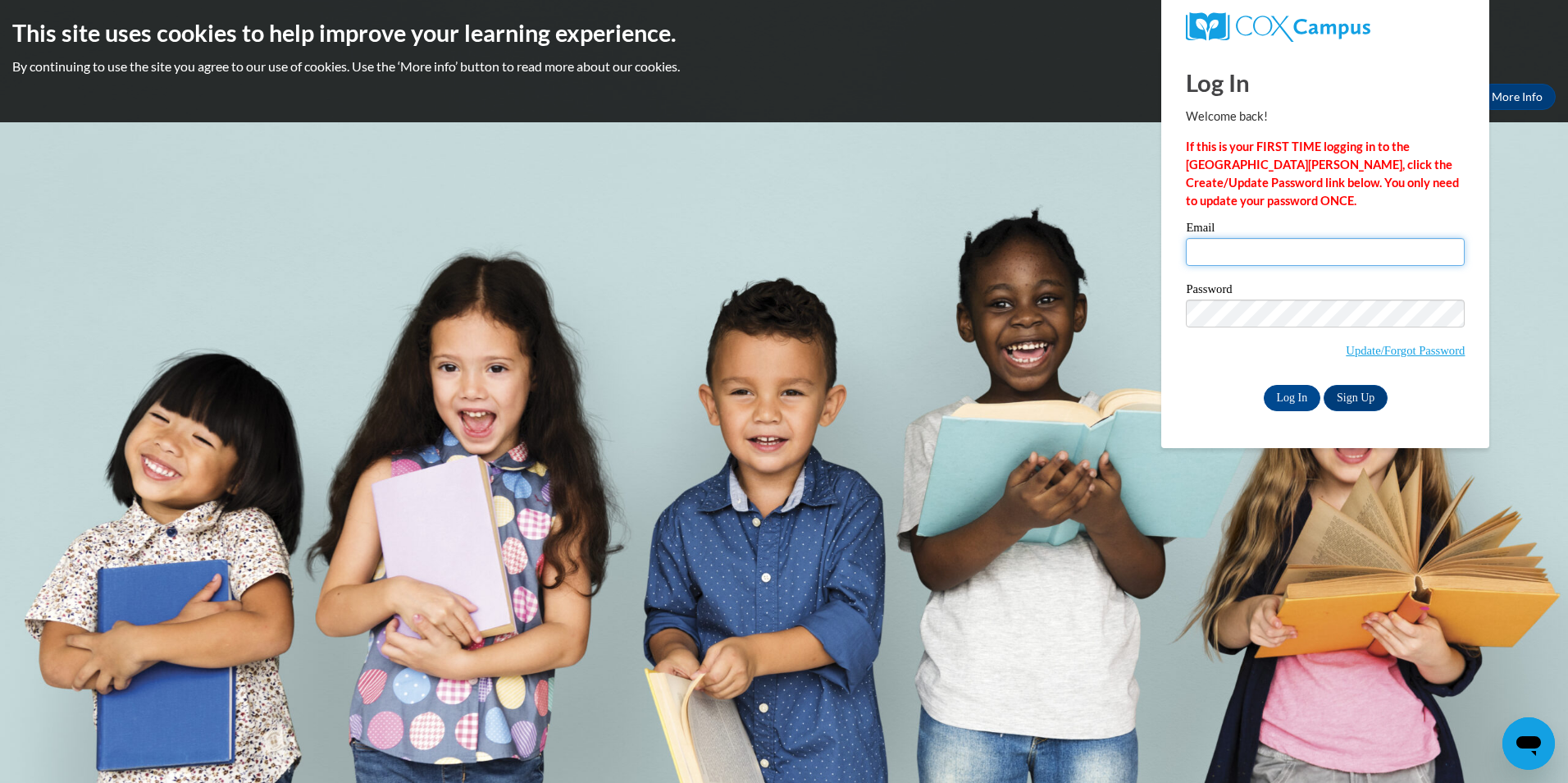
click at [1400, 257] on input "Email" at bounding box center [1324, 252] width 279 height 28
type input "[EMAIL_ADDRESS][DOMAIN_NAME]"
click at [1227, 284] on label "Password" at bounding box center [1324, 292] width 279 height 17
click at [1301, 399] on input "Log In" at bounding box center [1292, 397] width 57 height 27
